Goal: Go to known website: Go to known website

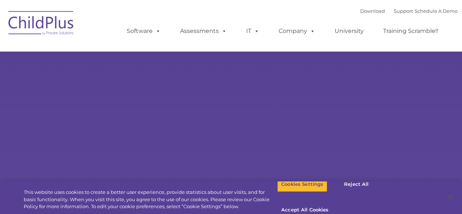
type input ""
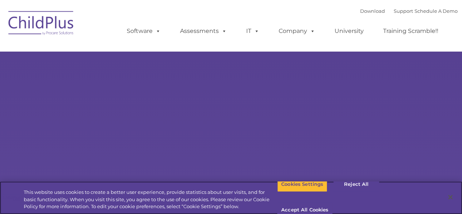
select select "MEDIUM"
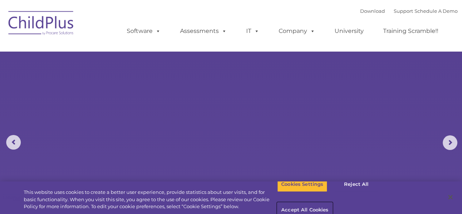
click at [332, 202] on button "Accept All Cookies" at bounding box center [304, 209] width 55 height 15
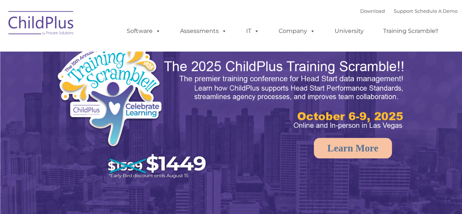
select select "MEDIUM"
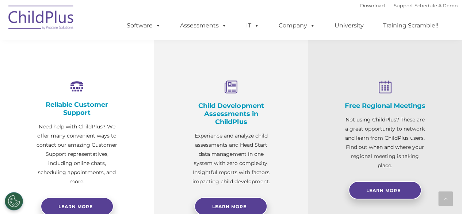
scroll to position [223, 0]
